Goal: Information Seeking & Learning: Learn about a topic

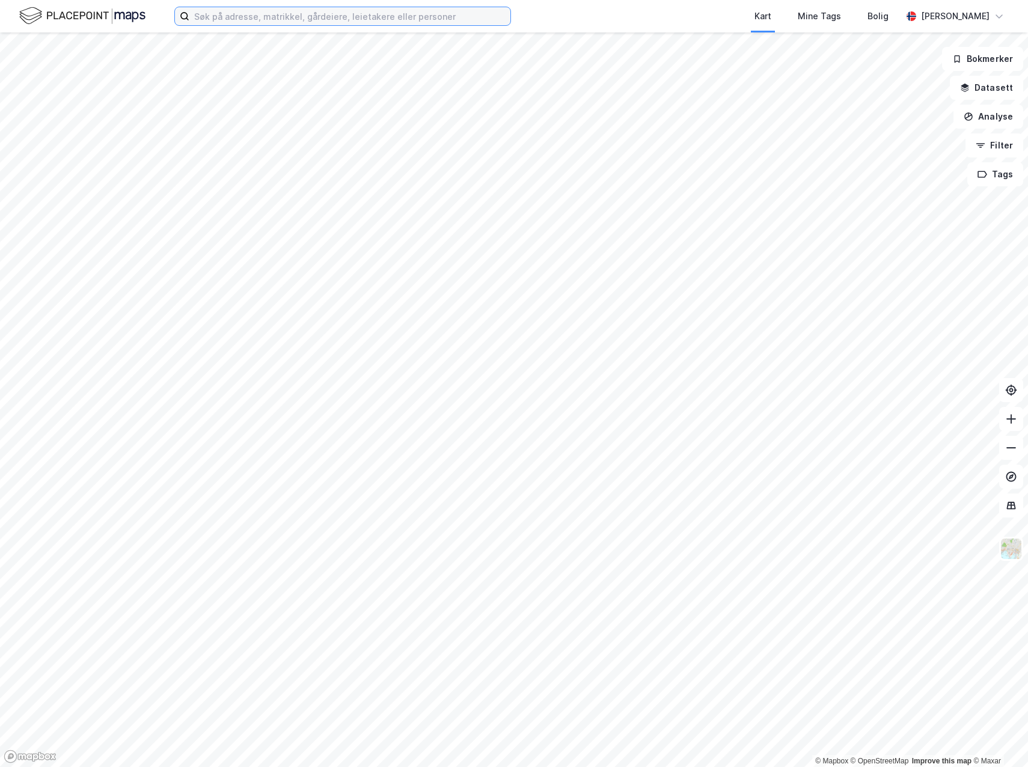
click at [299, 20] on input at bounding box center [349, 16] width 321 height 18
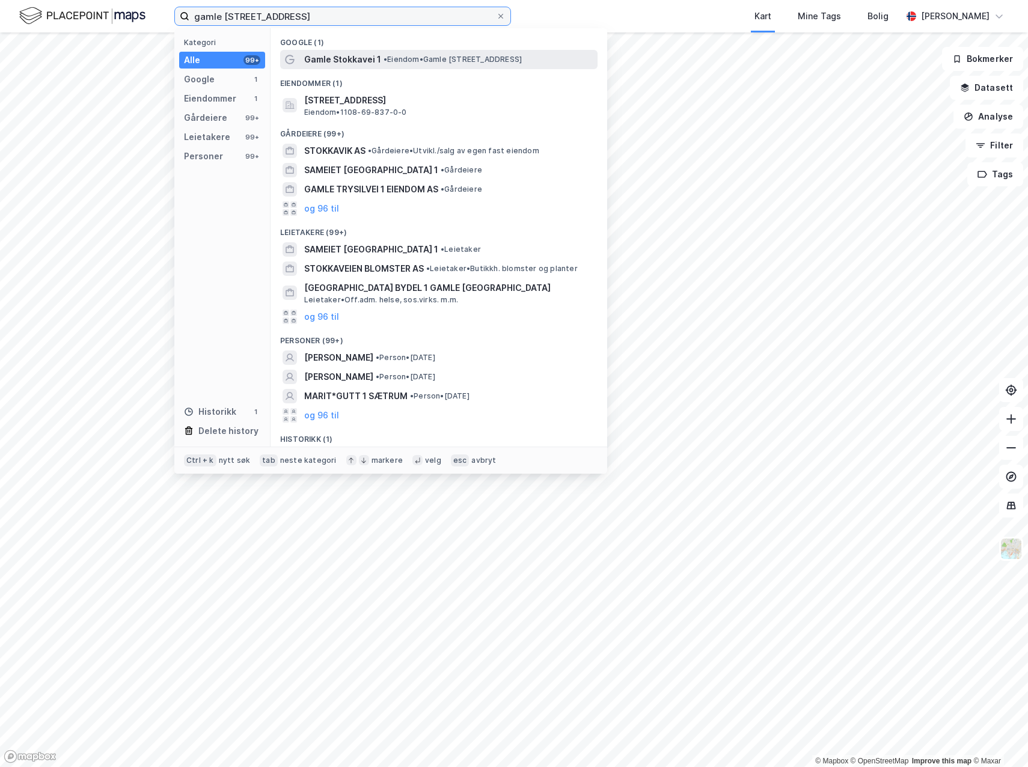
type input "gamle [STREET_ADDRESS]"
click at [328, 58] on span "Gamle Stokkavei 1" at bounding box center [342, 59] width 77 height 14
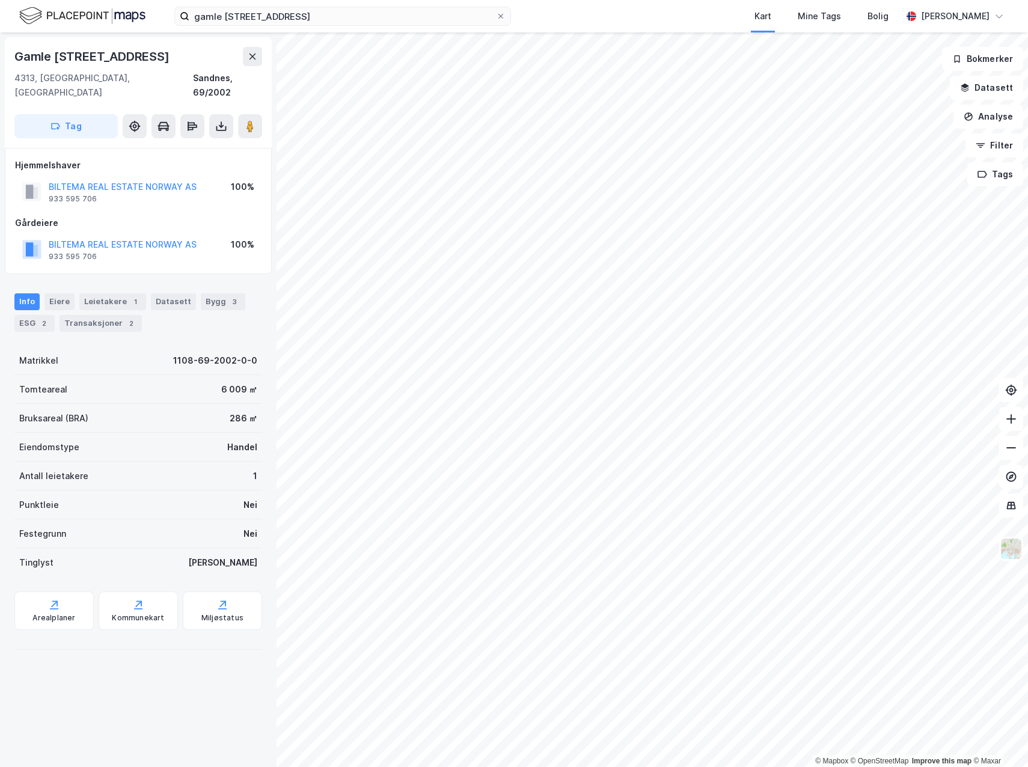
click at [96, 319] on div "Info [PERSON_NAME] 1 Datasett Bygg 3 ESG 2 Transaksjoner 2" at bounding box center [138, 308] width 277 height 58
click at [102, 315] on div "Transaksjoner 2" at bounding box center [101, 323] width 82 height 17
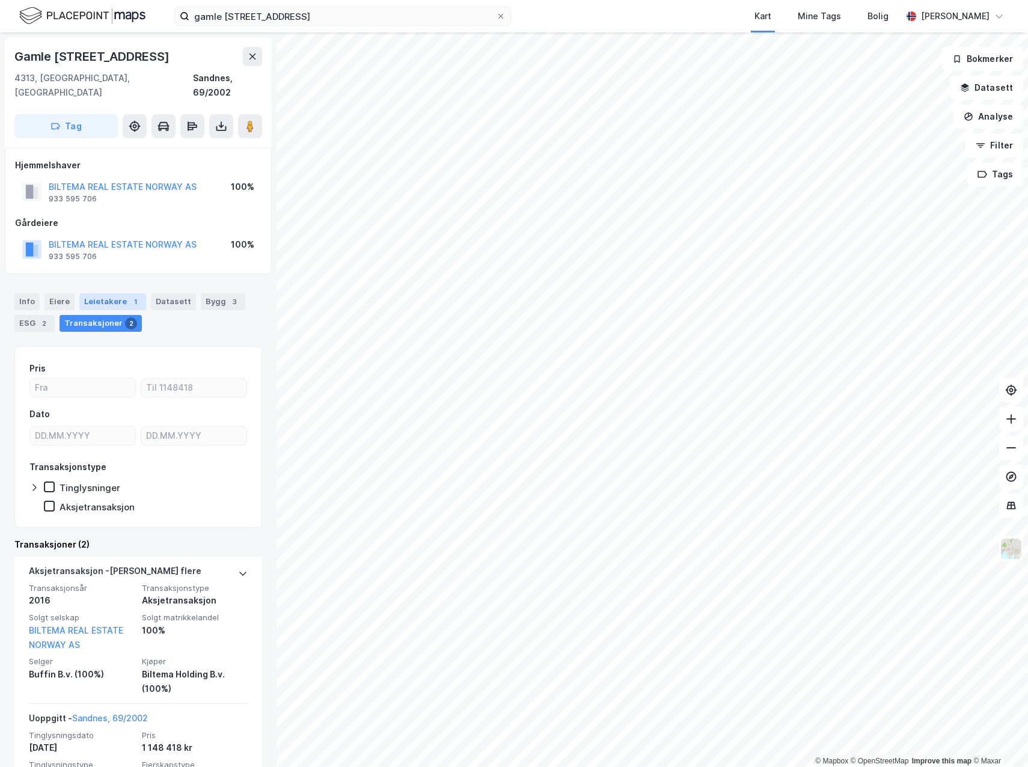
click at [93, 293] on div "Leietakere 1" at bounding box center [112, 301] width 67 height 17
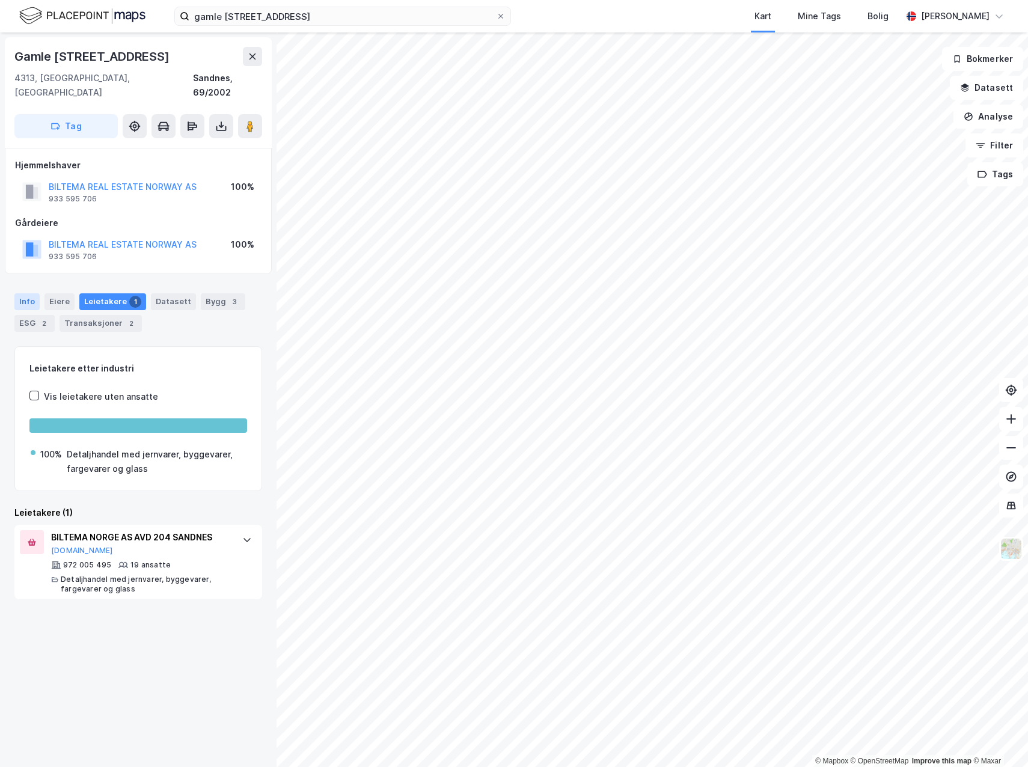
click at [28, 293] on div "Info" at bounding box center [26, 301] width 25 height 17
